Goal: Information Seeking & Learning: Learn about a topic

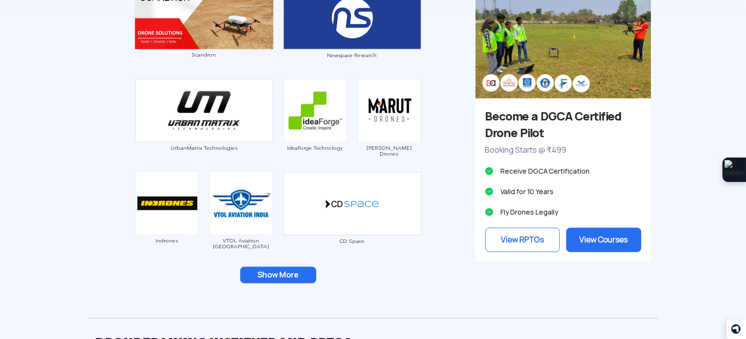
scroll to position [926, 0]
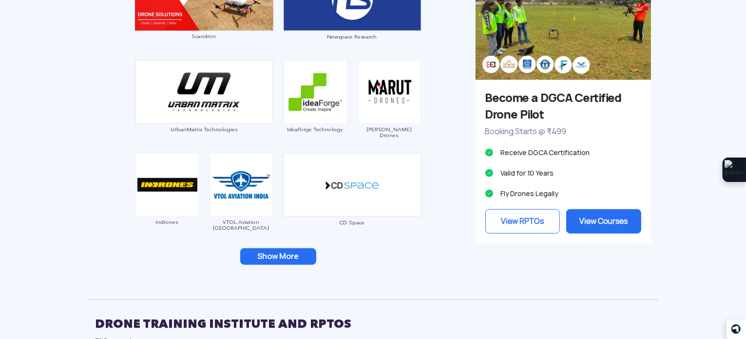
click at [288, 255] on button "Show More" at bounding box center [278, 256] width 76 height 17
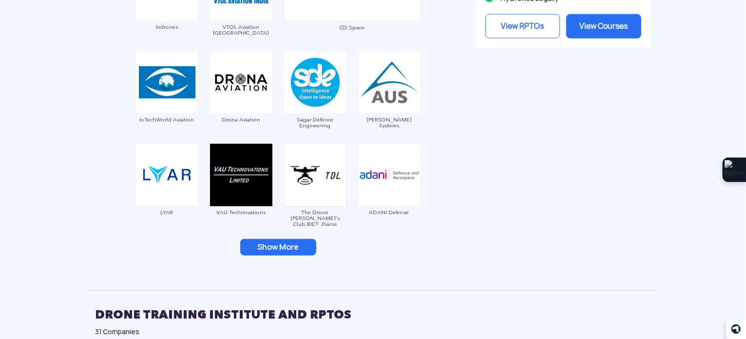
click at [296, 247] on button "Show More" at bounding box center [278, 247] width 76 height 17
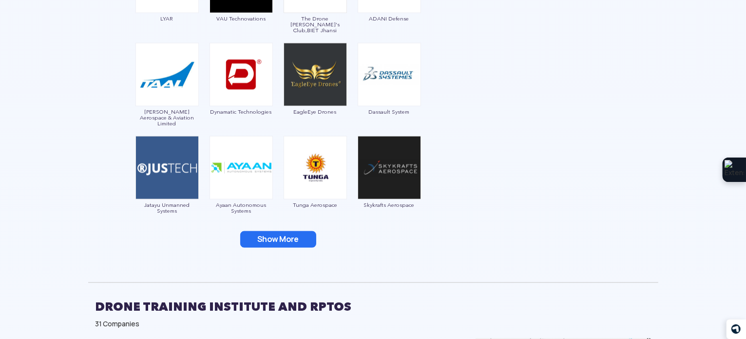
scroll to position [1316, 0]
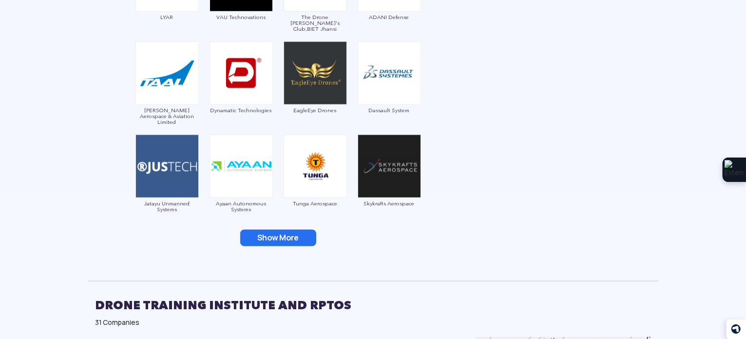
click at [294, 234] on button "Show More" at bounding box center [278, 238] width 76 height 17
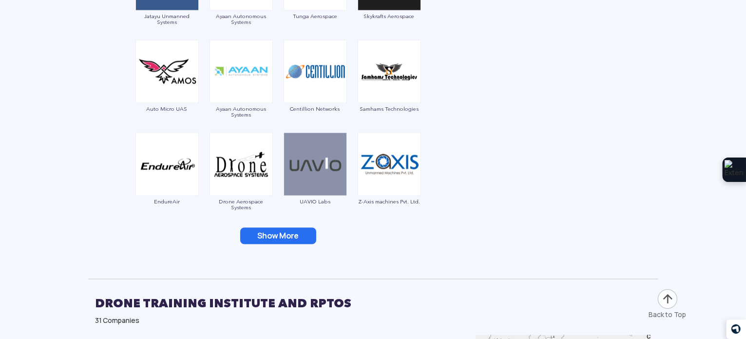
scroll to position [1560, 0]
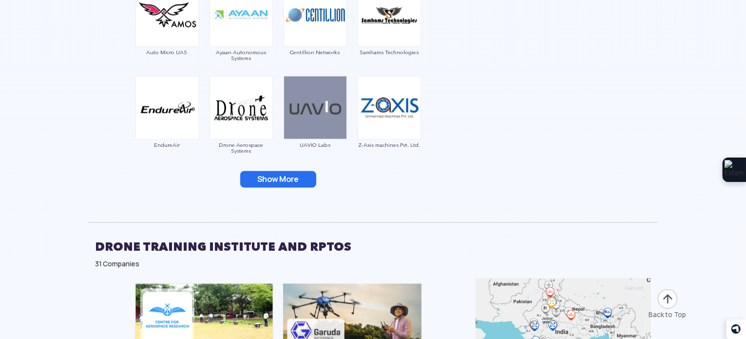
click at [283, 171] on button "Show More" at bounding box center [278, 179] width 76 height 17
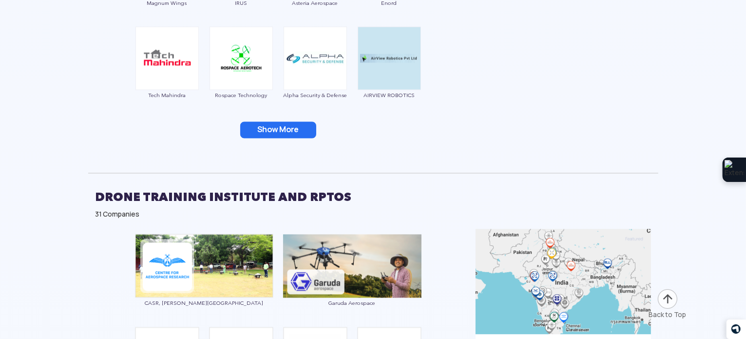
scroll to position [1852, 0]
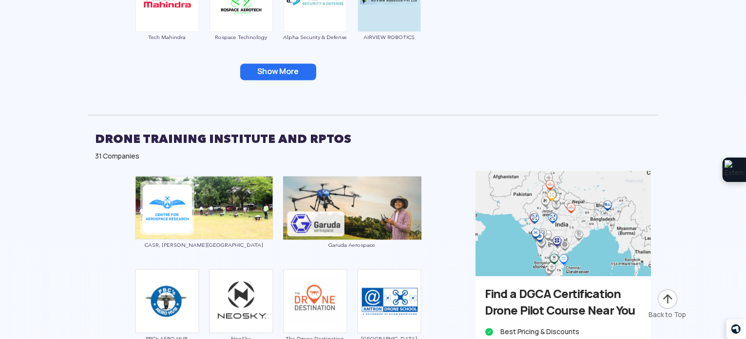
click at [290, 72] on button "Show More" at bounding box center [278, 72] width 76 height 17
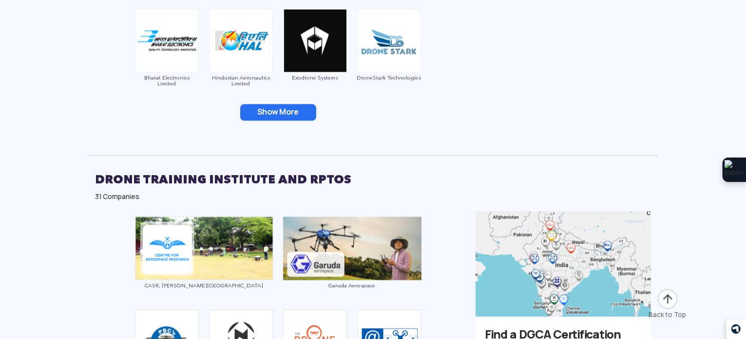
scroll to position [1998, 0]
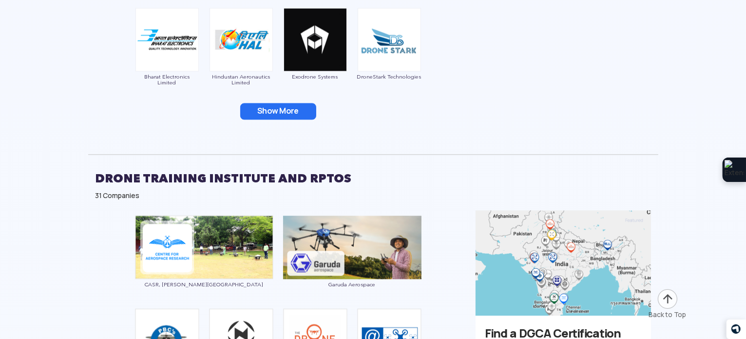
click at [283, 105] on button "Show More" at bounding box center [278, 111] width 76 height 17
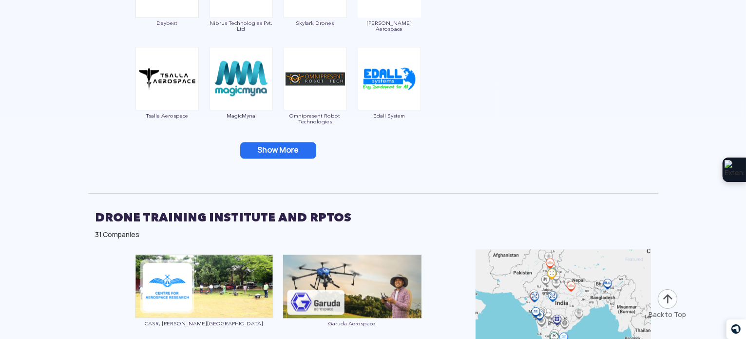
click at [290, 147] on button "Show More" at bounding box center [278, 150] width 76 height 17
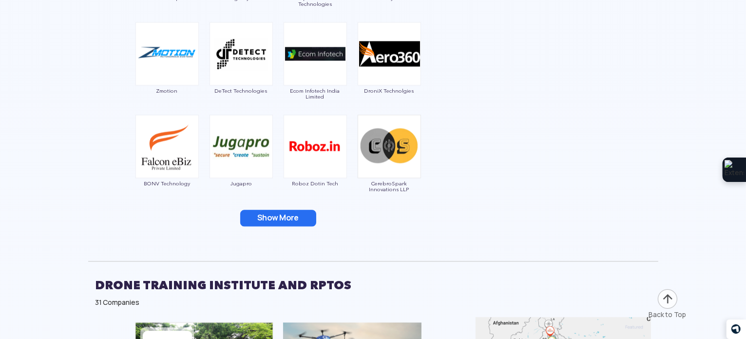
scroll to position [2388, 0]
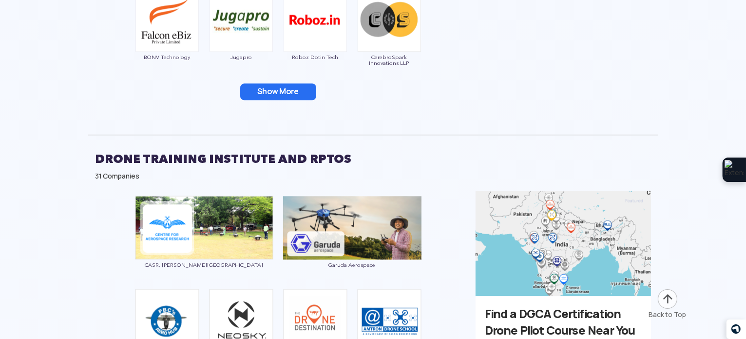
click at [287, 93] on button "Show More" at bounding box center [278, 91] width 76 height 17
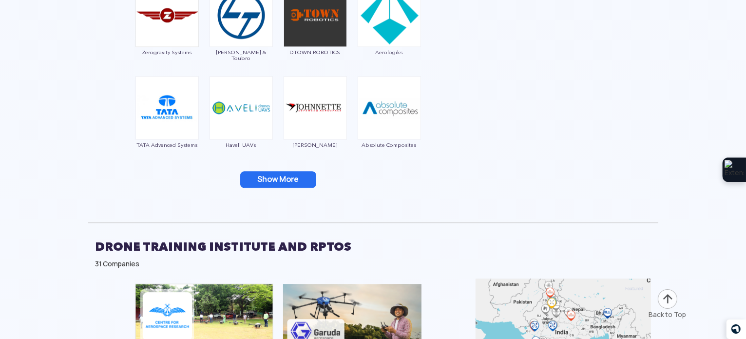
click at [286, 174] on button "Show More" at bounding box center [278, 179] width 76 height 17
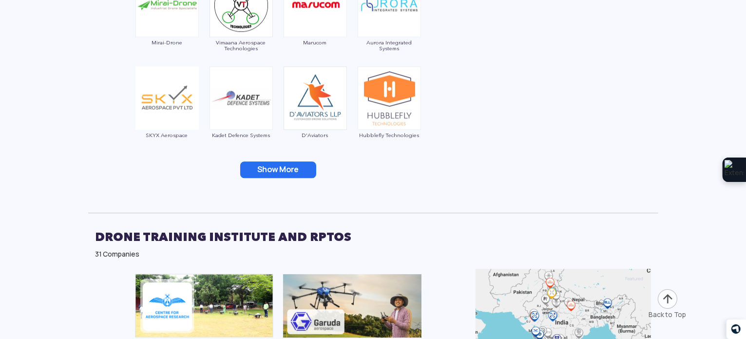
click at [291, 169] on button "Show More" at bounding box center [278, 169] width 76 height 17
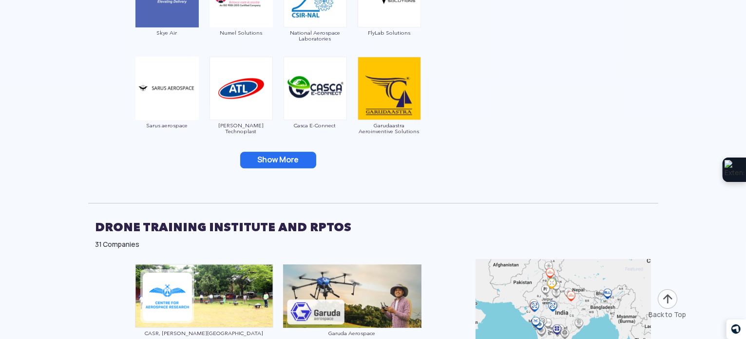
click at [298, 155] on button "Show More" at bounding box center [278, 160] width 76 height 17
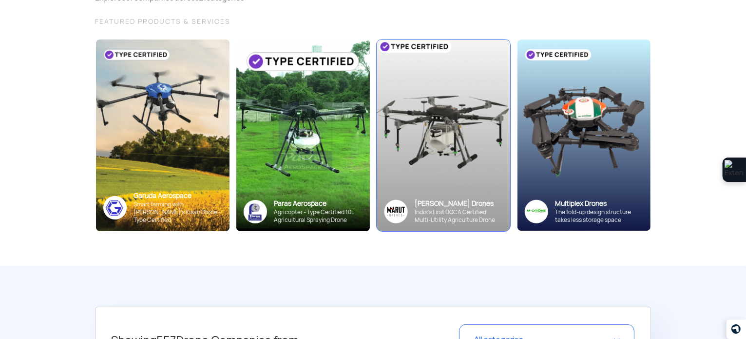
scroll to position [0, 0]
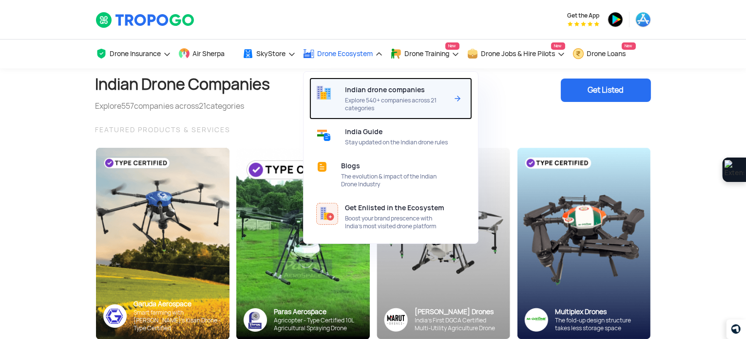
click at [378, 98] on span "Explore 540+ companies across 21 categories" at bounding box center [396, 105] width 103 height 16
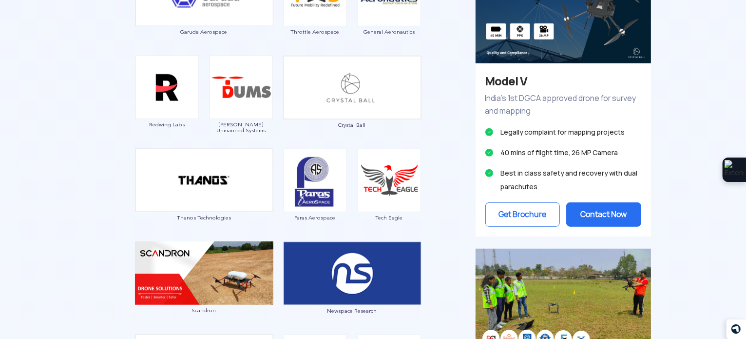
scroll to position [634, 0]
